Goal: Task Accomplishment & Management: Manage account settings

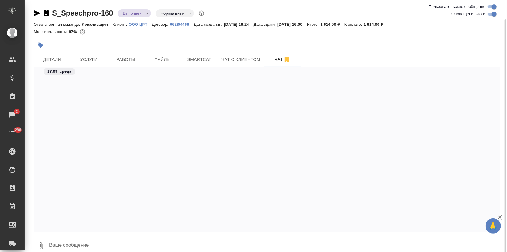
scroll to position [1889, 0]
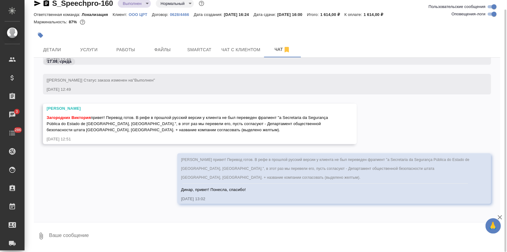
click at [248, 206] on div "Загородних Виктория привет! Перевод готов. В рефе в прошлой русский версии у кл…" at bounding box center [267, 184] width 467 height 60
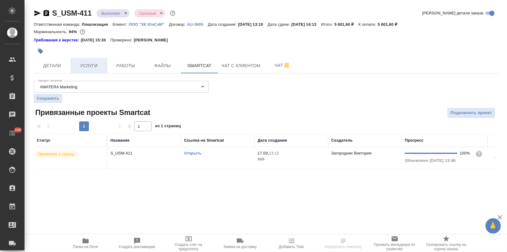
click at [94, 69] on span "Услуги" at bounding box center [88, 66] width 29 height 8
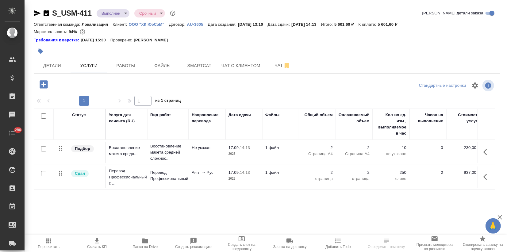
click at [208, 157] on td "Не указан" at bounding box center [207, 152] width 37 height 21
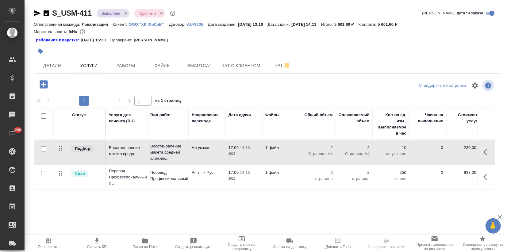
click at [208, 157] on td "Не указан" at bounding box center [207, 152] width 37 height 21
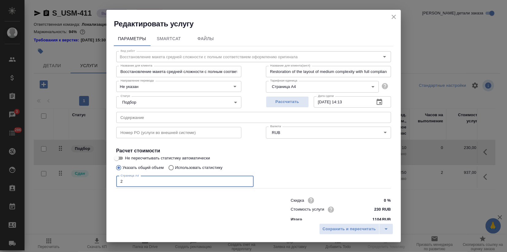
drag, startPoint x: 73, startPoint y: 183, endPoint x: 62, endPoint y: 184, distance: 11.7
click at [66, 184] on div "Редактировать услугу Параметры SmartCat Файлы Вид работ Восстановление макета с…" at bounding box center [253, 126] width 507 height 252
type input "1"
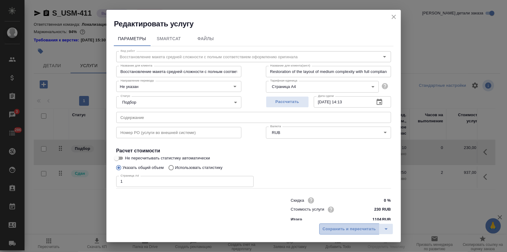
click at [337, 233] on span "Сохранить и пересчитать" at bounding box center [349, 229] width 53 height 7
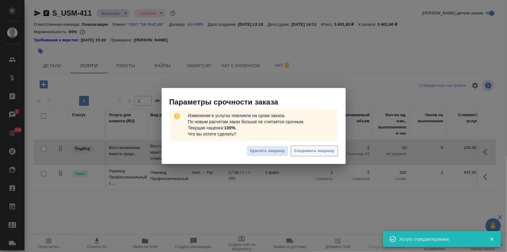
click at [317, 149] on span "Сохранить наценку" at bounding box center [314, 151] width 40 height 7
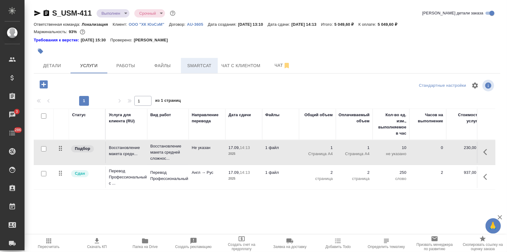
click at [198, 62] on span "Smartcat" at bounding box center [199, 66] width 29 height 8
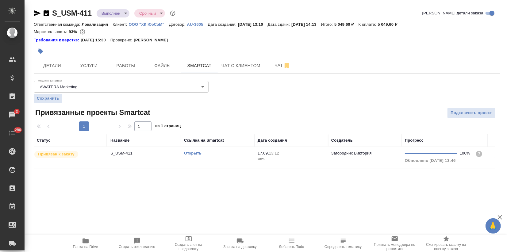
click at [187, 155] on link "Открыть" at bounding box center [192, 153] width 17 height 5
click at [59, 62] on span "Детали" at bounding box center [51, 66] width 29 height 8
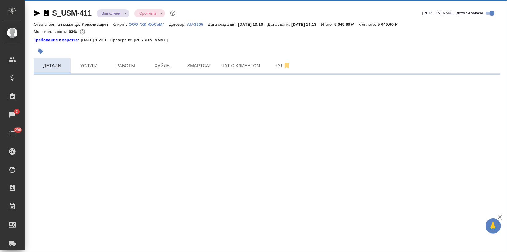
select select "RU"
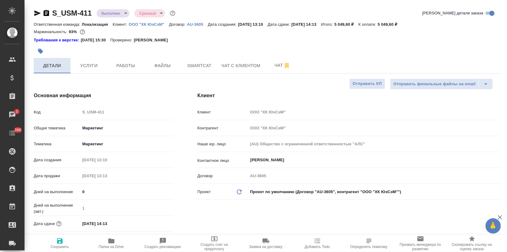
type textarea "x"
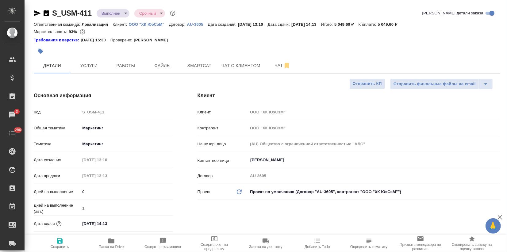
type textarea "x"
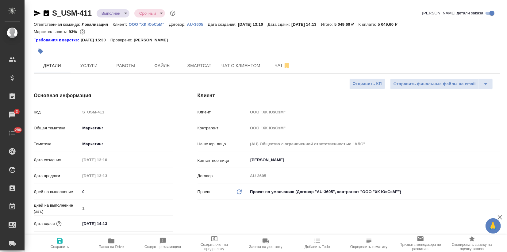
type textarea "x"
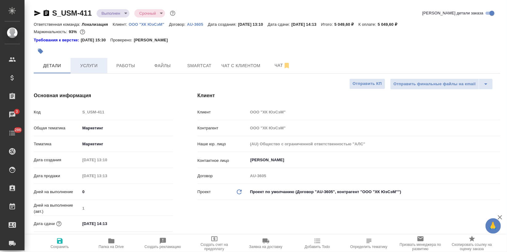
click at [84, 64] on span "Услуги" at bounding box center [88, 66] width 29 height 8
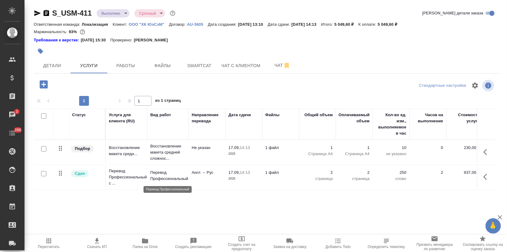
click at [162, 177] on p "Перевод Профессиональный" at bounding box center [167, 176] width 35 height 12
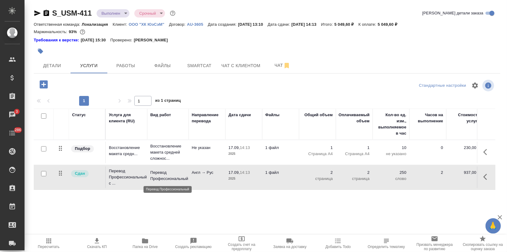
click at [160, 174] on p "Перевод Профессиональный" at bounding box center [167, 176] width 35 height 12
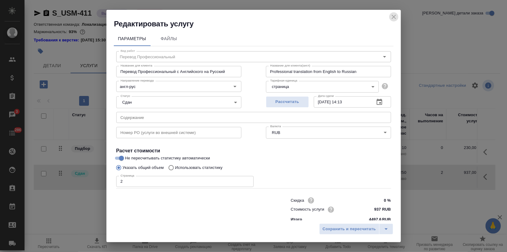
click at [391, 15] on icon "close" at bounding box center [394, 16] width 7 height 7
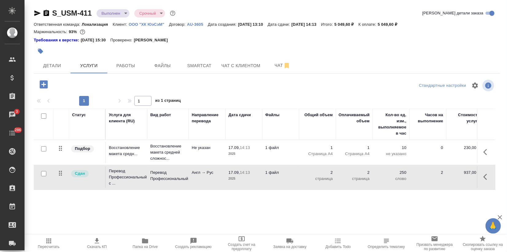
click at [103, 14] on body "🙏 .cls-1 fill:#fff; AWATERA Zagorodnikh Viktoria Клиенты Спецификации Заказы 3 …" at bounding box center [253, 126] width 507 height 252
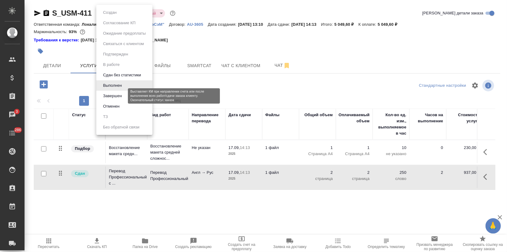
click at [120, 96] on button "Завершен" at bounding box center [112, 96] width 22 height 7
